Goal: Find contact information: Find contact information

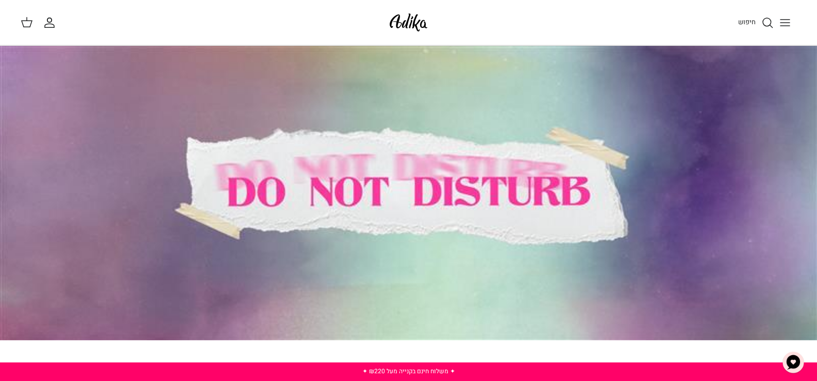
scroll to position [964, 0]
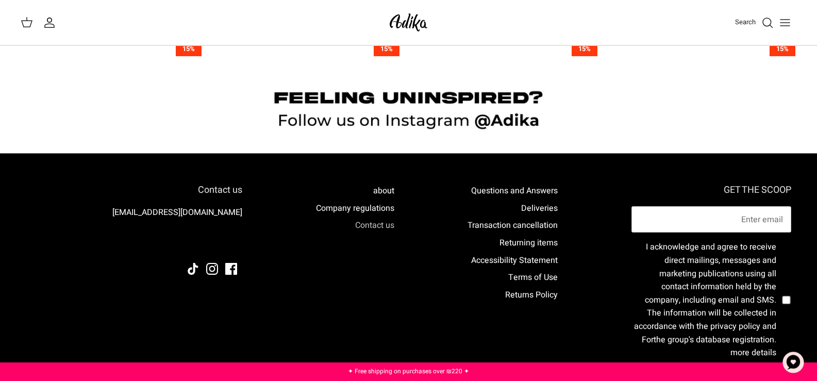
click at [375, 225] on font "Contact us" at bounding box center [374, 225] width 39 height 12
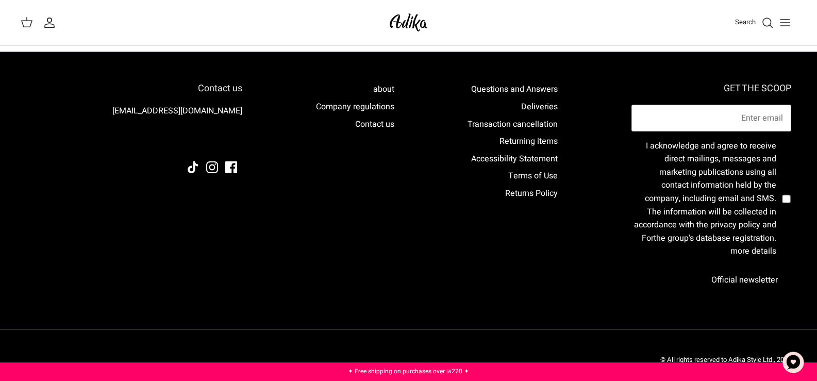
scroll to position [214, 0]
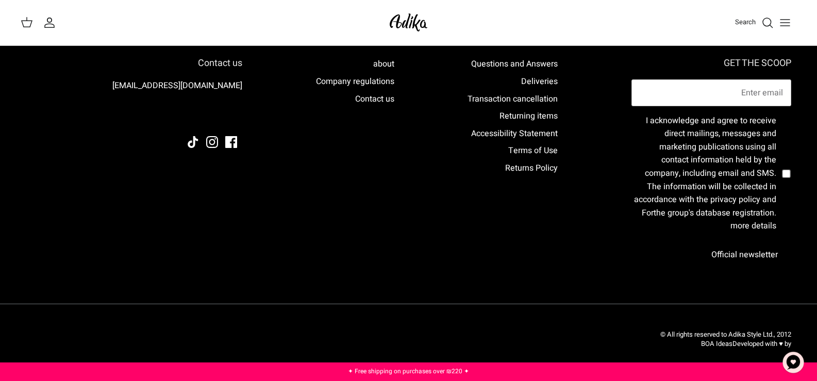
click at [794, 363] on img "Chat" at bounding box center [793, 362] width 31 height 31
